Goal: Feedback & Contribution: Submit feedback/report problem

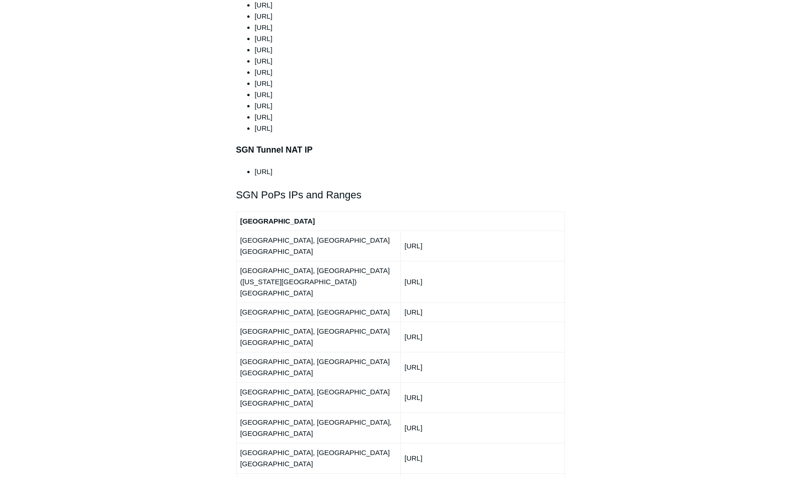
scroll to position [957, 0]
click at [434, 230] on td "[URL]" at bounding box center [482, 245] width 164 height 30
click at [434, 230] on td "192.111.95.0/24" at bounding box center [482, 245] width 164 height 30
copy tbody "192.111.95.0/24"
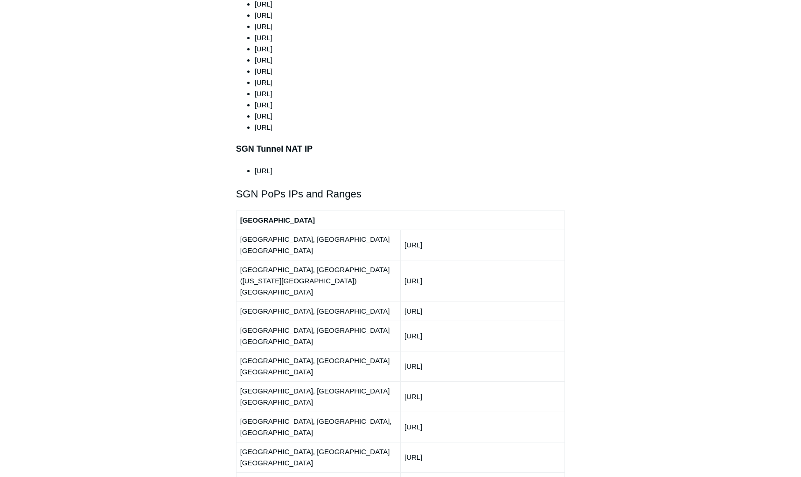
drag, startPoint x: 406, startPoint y: 231, endPoint x: 456, endPoint y: 301, distance: 86.2
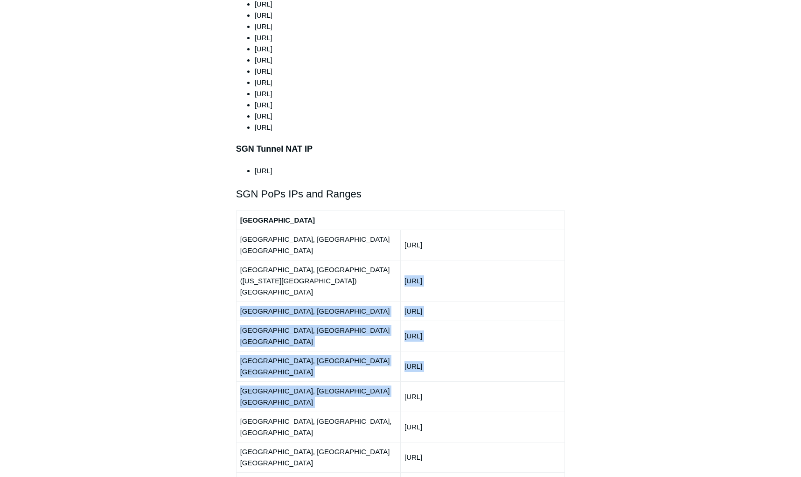
drag, startPoint x: 405, startPoint y: 231, endPoint x: 461, endPoint y: 301, distance: 89.0
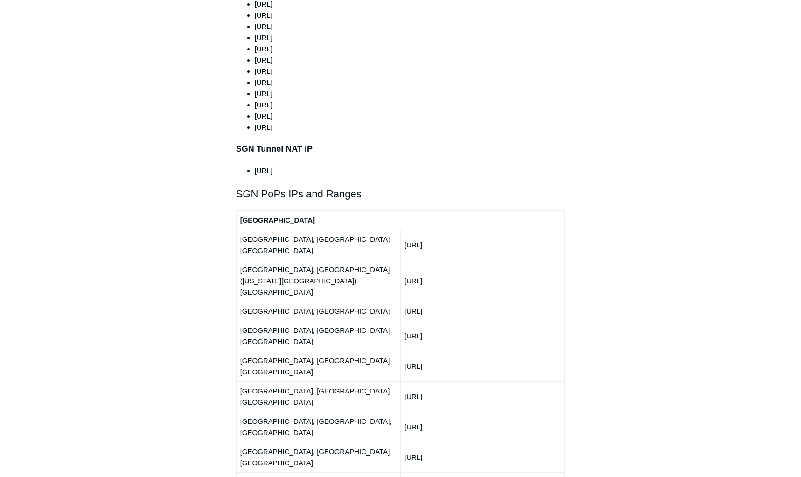
click at [352, 301] on td "Boston, MA" at bounding box center [318, 310] width 164 height 19
drag, startPoint x: 242, startPoint y: 210, endPoint x: 393, endPoint y: 270, distance: 162.6
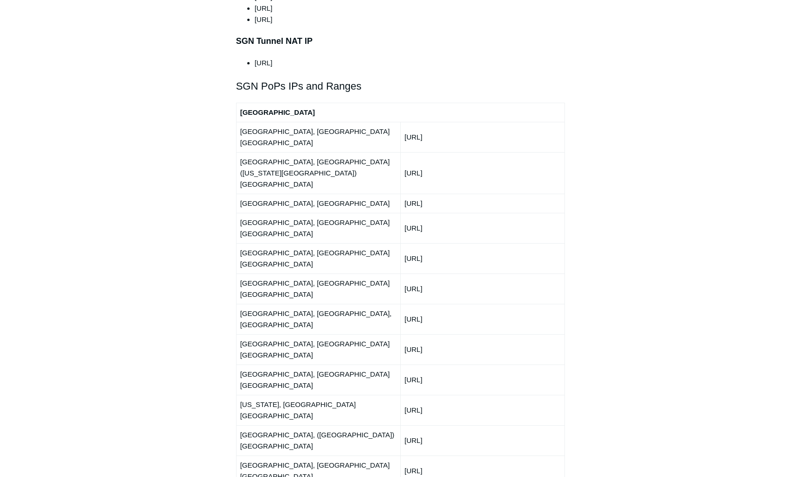
scroll to position [1154, 0]
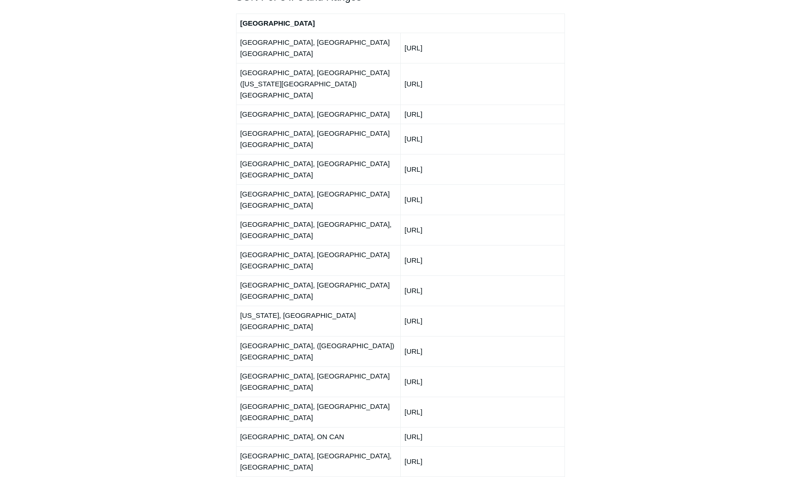
drag, startPoint x: 240, startPoint y: 212, endPoint x: 480, endPoint y: 282, distance: 249.9
click at [480, 282] on tbody "North America Atlanta, GA USA 192.111.95.0/24 Ashburn, VA (Washington DC) USA 2…" at bounding box center [400, 484] width 329 height 941
copy tbody "Atlanta, GA USA 192.111.95.0/24 Ashburn, VA (Washington DC) USA 216.41.226.0/24…"
click at [204, 110] on aside "Articles in this section Deployment Guide Outbound Firewall Rules and IPs used …" at bounding box center [176, 147] width 92 height 2434
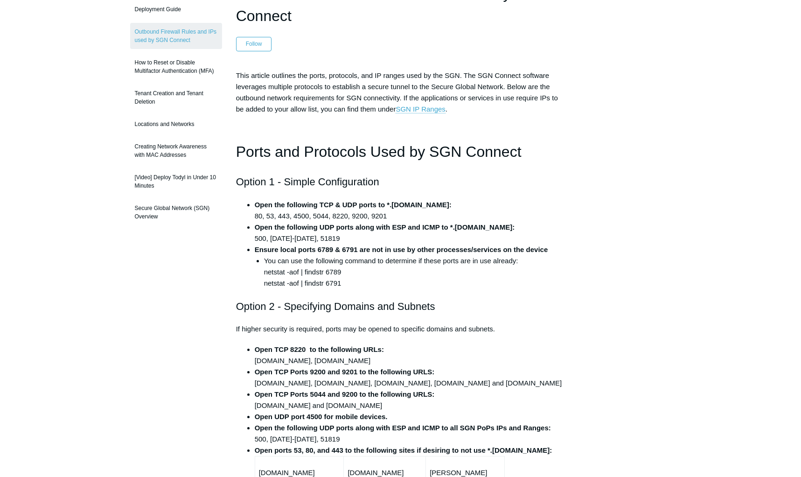
scroll to position [0, 0]
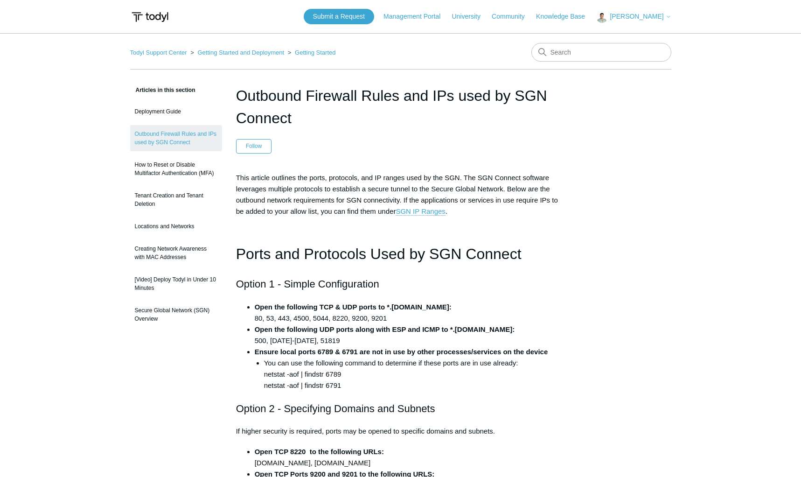
click at [540, 189] on span "This article outlines the ports, protocols, and IP ranges used by the SGN. The …" at bounding box center [397, 195] width 322 height 42
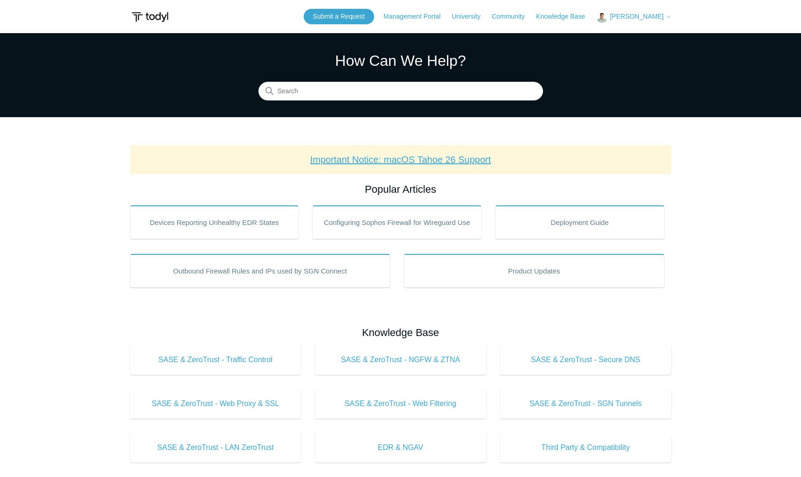
click at [459, 158] on link "Important Notice: macOS Tahoe 26 Support" at bounding box center [400, 159] width 181 height 10
click at [346, 21] on link "Submit a Request" at bounding box center [339, 16] width 70 height 15
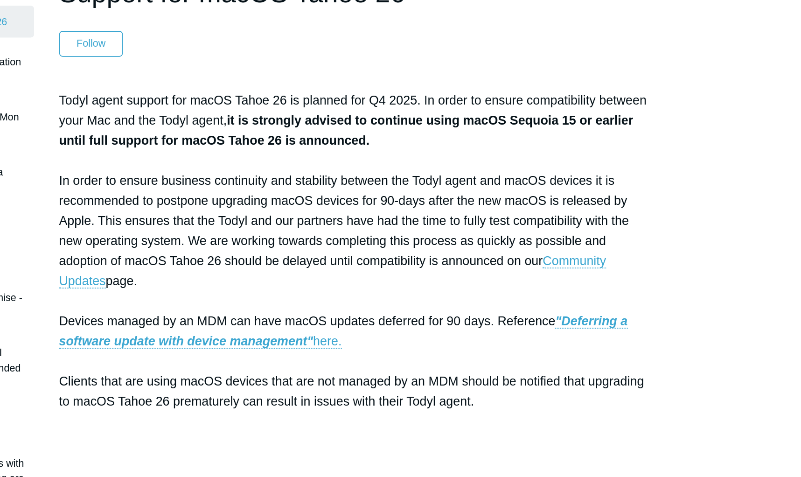
click at [457, 264] on p "Todyl agent support for macOS Tahoe 26 is planned for Q4 2025. In order to ensu…" at bounding box center [400, 262] width 329 height 224
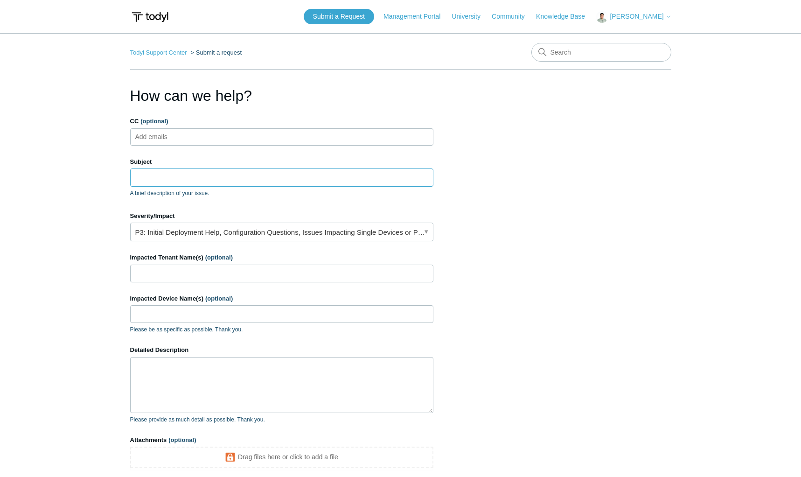
click at [223, 175] on input "Subject" at bounding box center [281, 177] width 303 height 18
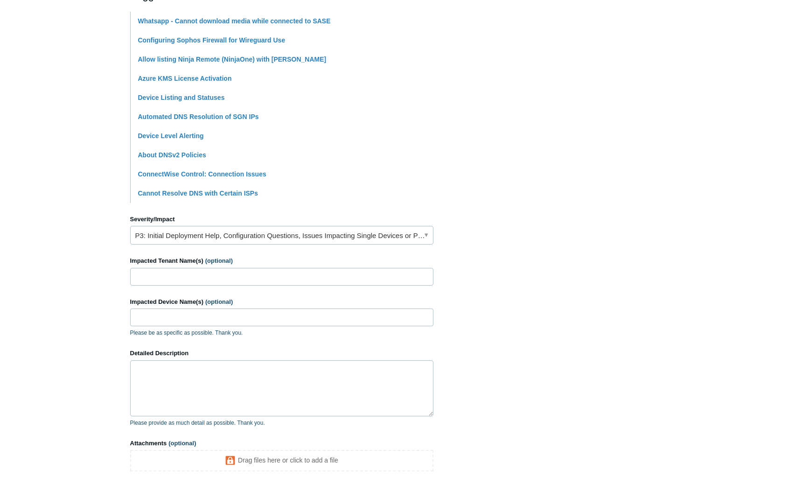
scroll to position [225, 0]
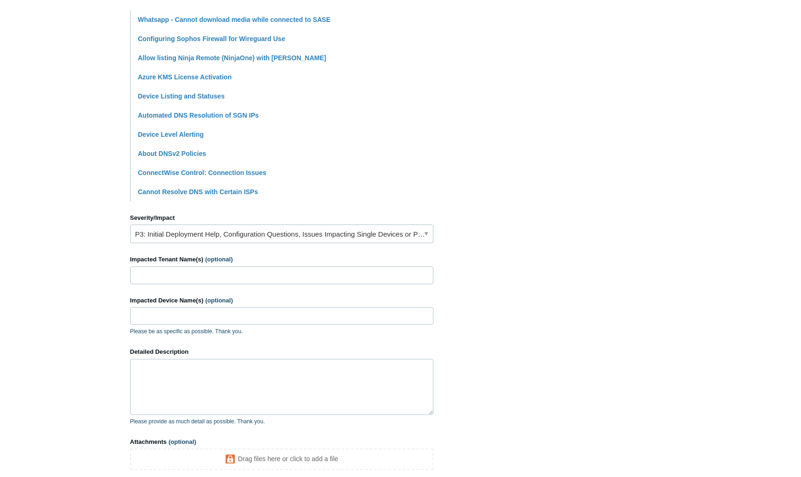
type input "SASE Connection Oscillating"
click at [189, 375] on textarea "Detailed Description" at bounding box center [281, 387] width 303 height 56
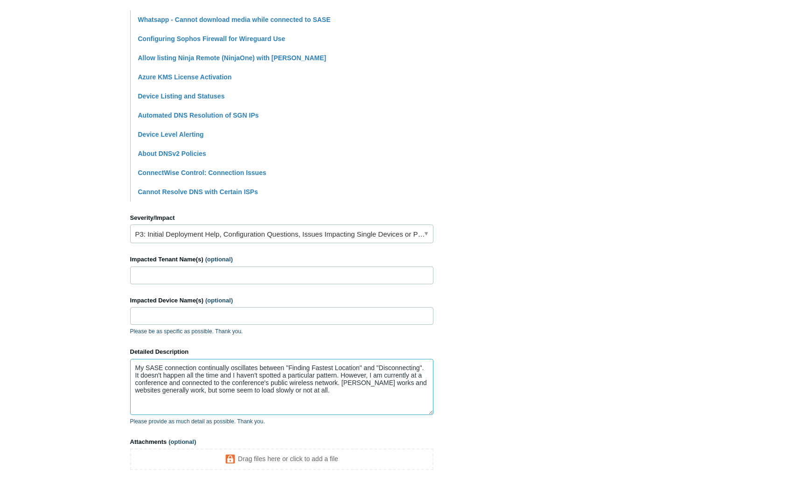
type textarea "My SASE connection continually oscillates between "Finding Fastest Location" an…"
click at [284, 236] on link "P3: Initial Deployment Help, Configuration Questions, Issues Impacting Single D…" at bounding box center [281, 233] width 303 height 19
click at [475, 262] on section "How can we help? CC (optional) Add emails Subject SASE Connection Oscillating A…" at bounding box center [400, 182] width 541 height 645
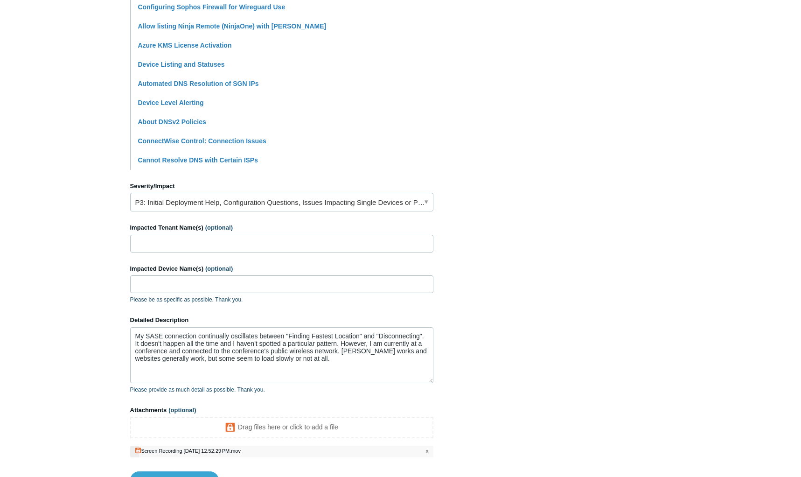
scroll to position [255, 0]
click at [287, 250] on input "Impacted Tenant Name(s) (optional)" at bounding box center [281, 245] width 303 height 18
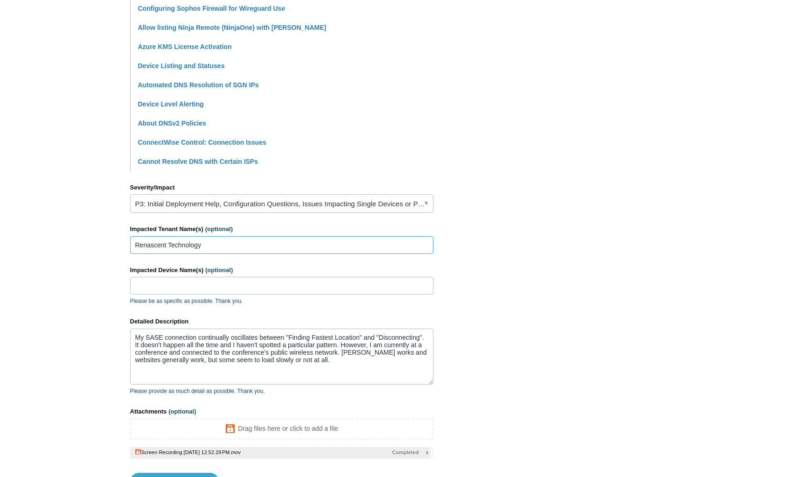
type input "Renascent Technology"
click at [269, 287] on input "Impacted Device Name(s) (optional)" at bounding box center [281, 286] width 303 height 18
click at [281, 286] on input "Impacted Device Name(s) (optional)" at bounding box center [281, 286] width 303 height 18
paste input "RT-Stuart-Jivapongse-JXF7KG16YP.local"
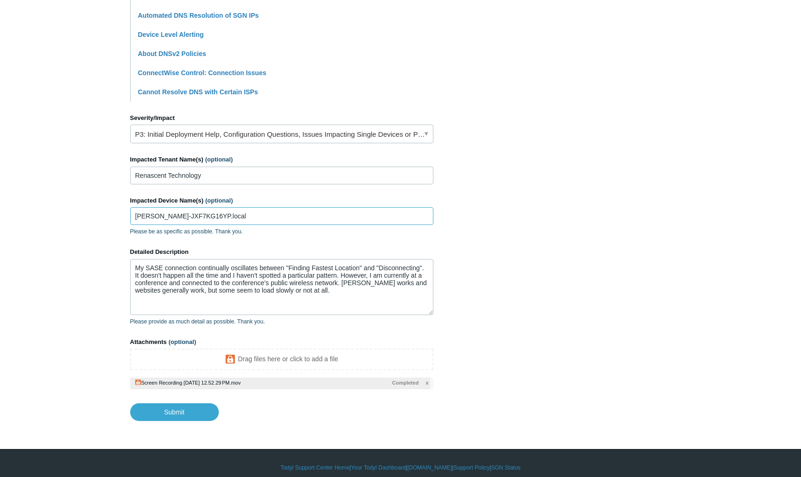
scroll to position [336, 0]
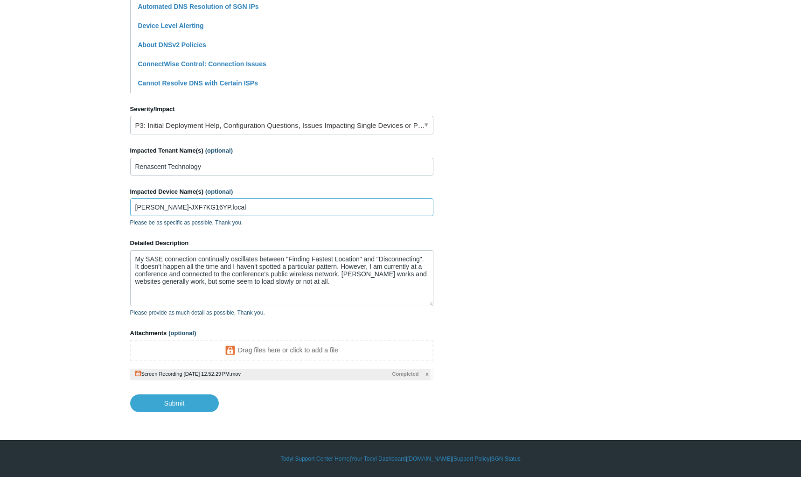
type input "RT-Stuart-Jivapongse-JXF7KG16YP.local"
click at [218, 175] on input "Renascent Technology" at bounding box center [281, 167] width 303 height 18
type input "Renascent Technology, LLC"
click at [181, 401] on input "Submit" at bounding box center [174, 402] width 89 height 19
type textarea "My SASE connection continually oscillates between "Finding Fastest Location" an…"
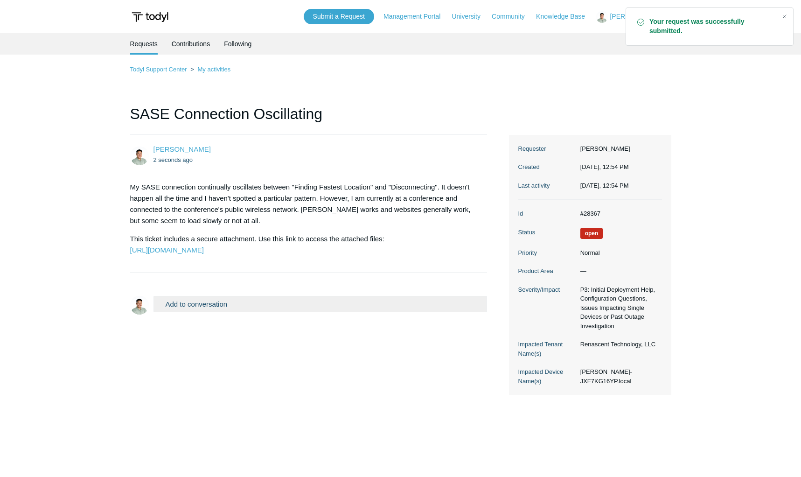
click at [216, 312] on button "Add to conversation" at bounding box center [321, 304] width 334 height 16
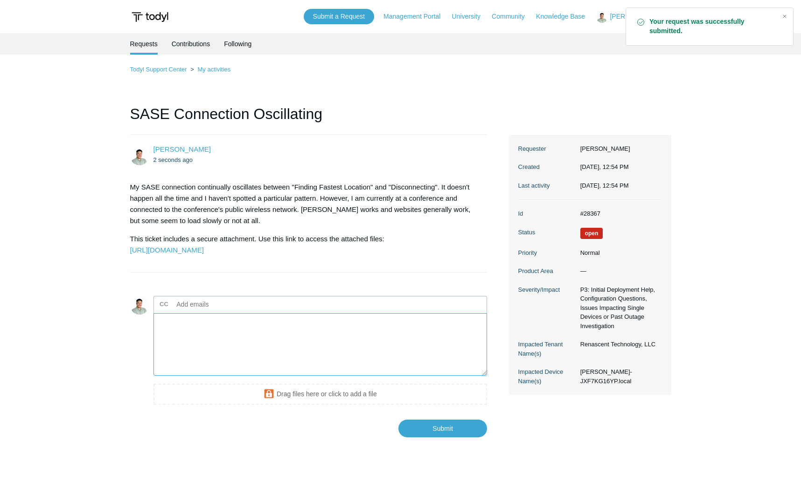
click at [221, 349] on textarea "Add your reply" at bounding box center [321, 344] width 334 height 63
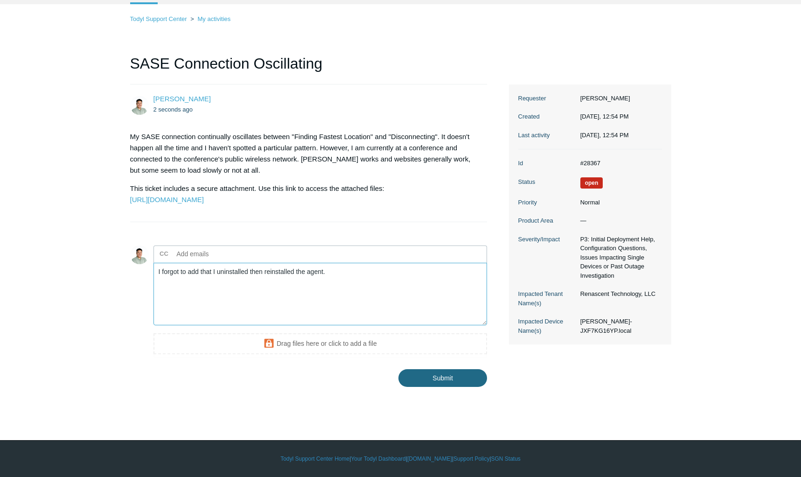
type textarea "I forgot to add that I uninstalled then reinstalled the agent."
click at [436, 388] on input "Submit" at bounding box center [443, 378] width 89 height 19
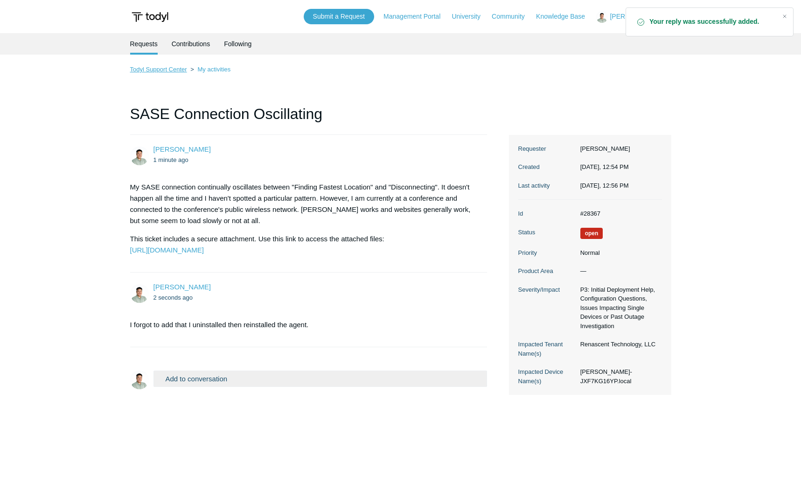
click at [166, 67] on link "Todyl Support Center" at bounding box center [158, 69] width 57 height 7
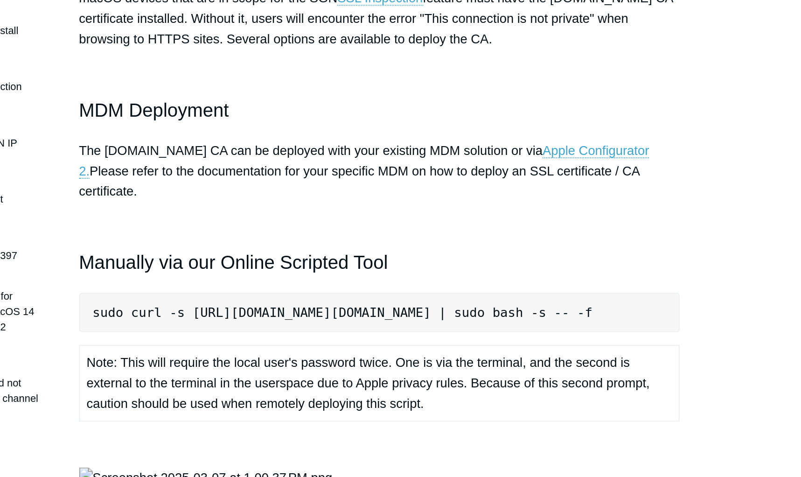
click at [403, 317] on pre "sudo curl -s [URL][DOMAIN_NAME][DOMAIN_NAME] | sudo bash -s -- -f" at bounding box center [400, 327] width 329 height 21
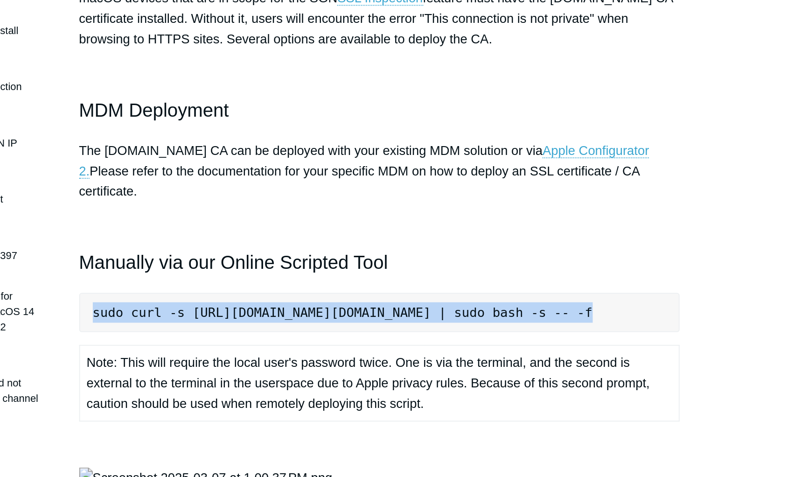
click at [403, 317] on pre "sudo curl -s [URL][DOMAIN_NAME][DOMAIN_NAME] | sudo bash -s -- -f" at bounding box center [400, 327] width 329 height 21
copy pre "sudo curl -s [URL][DOMAIN_NAME][DOMAIN_NAME] | sudo bash -s -- -f"
